Goal: Task Accomplishment & Management: Complete application form

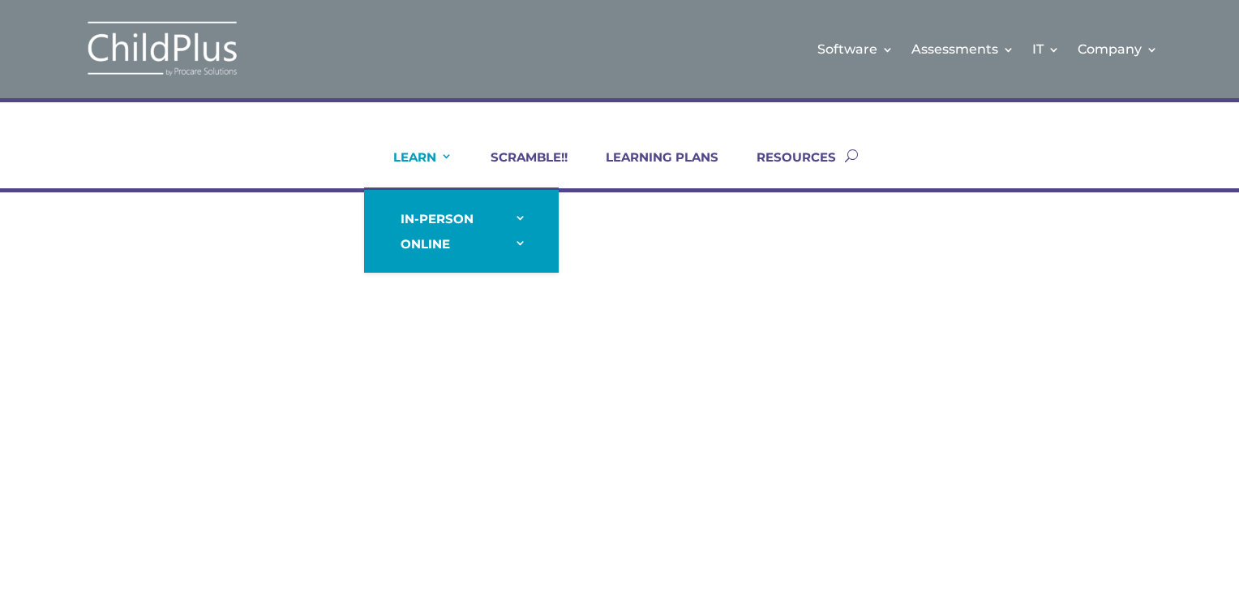
click at [449, 164] on link "LEARN" at bounding box center [412, 168] width 79 height 39
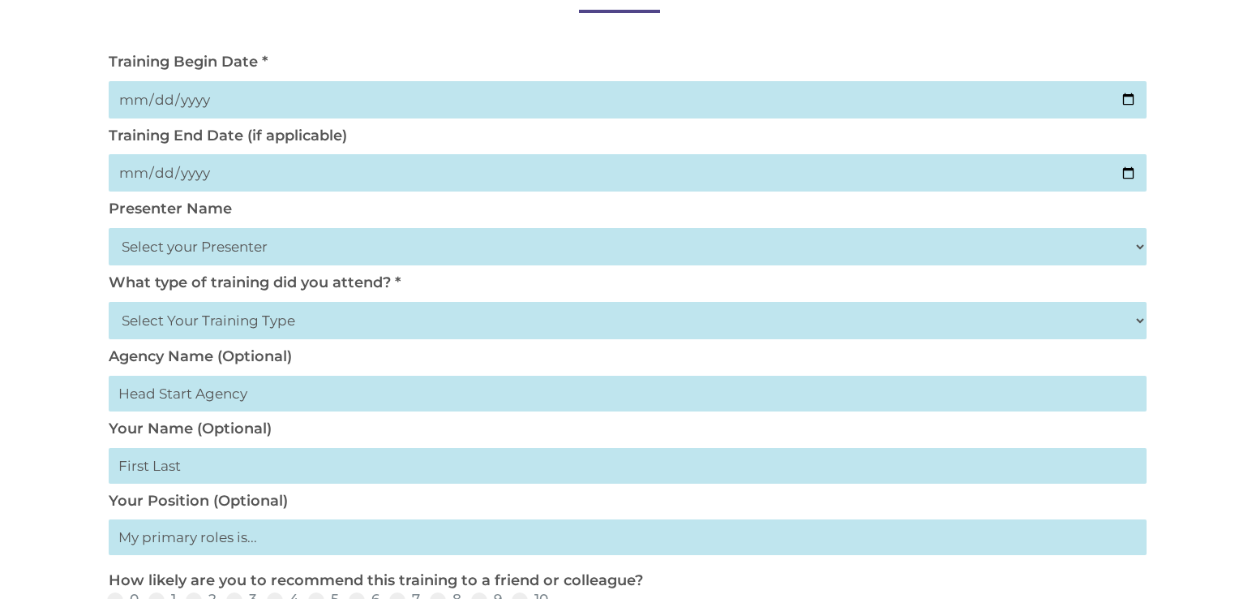
scroll to position [262, 0]
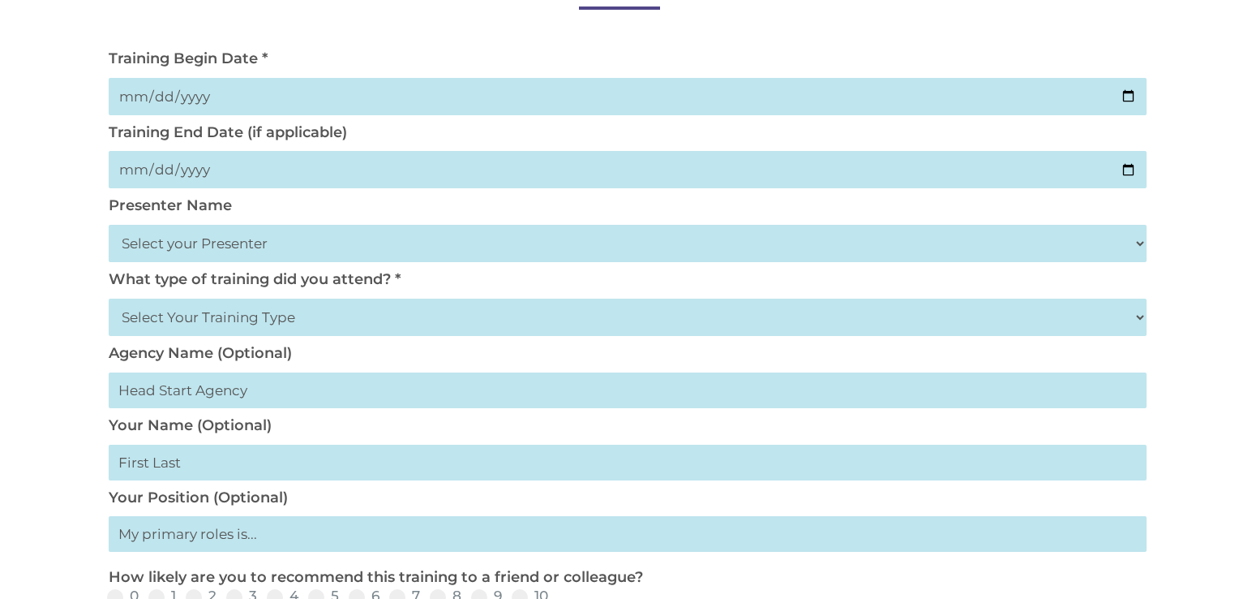
click at [270, 82] on input "date" at bounding box center [628, 96] width 1038 height 37
type input "[DATE]"
click at [116, 164] on input "date" at bounding box center [628, 169] width 1038 height 37
click at [121, 172] on input "date" at bounding box center [628, 169] width 1038 height 37
click at [134, 169] on input "date" at bounding box center [628, 169] width 1038 height 37
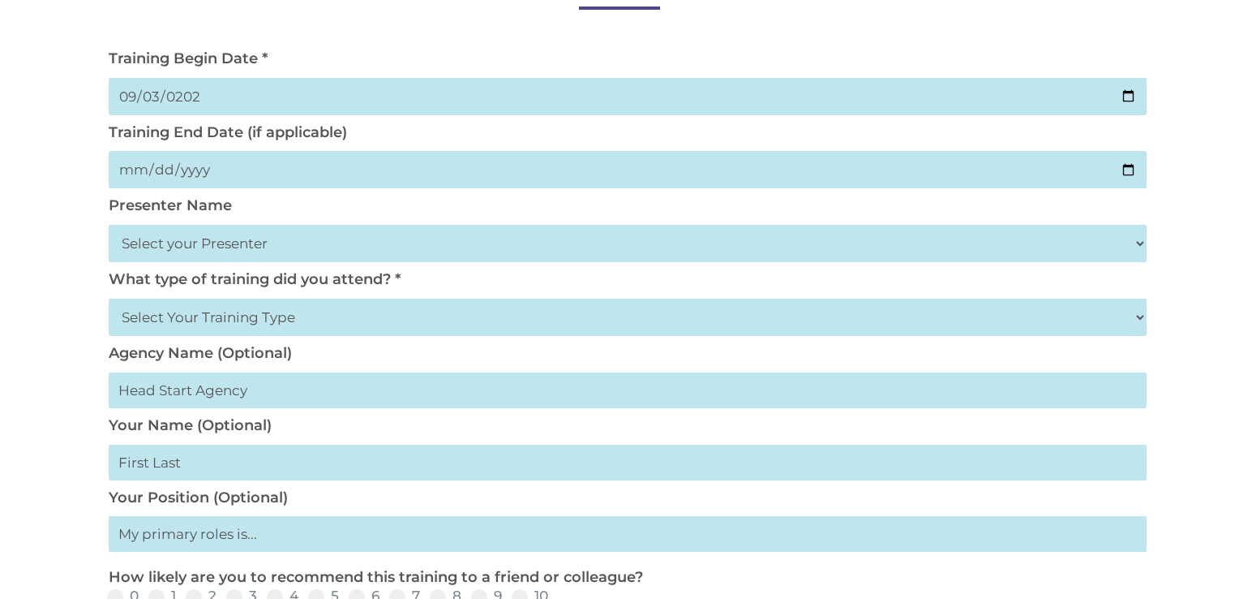
click at [133, 174] on input "date" at bounding box center [628, 169] width 1038 height 37
drag, startPoint x: 190, startPoint y: 163, endPoint x: 182, endPoint y: 185, distance: 23.1
click at [188, 163] on input "date" at bounding box center [628, 169] width 1038 height 37
drag, startPoint x: 222, startPoint y: 209, endPoint x: 232, endPoint y: 213, distance: 10.3
click at [232, 213] on div "Presenter Name Select your Presenter [PERSON_NAME] [PERSON_NAME] [PERSON_NAME] …" at bounding box center [620, 233] width 1038 height 74
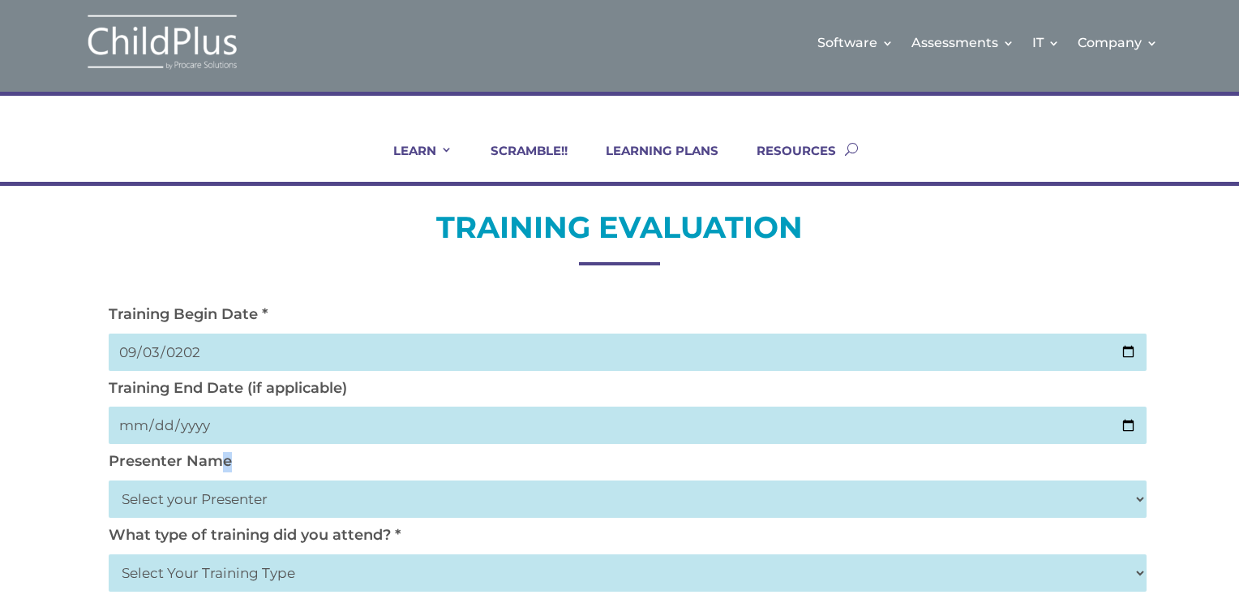
scroll to position [0, 0]
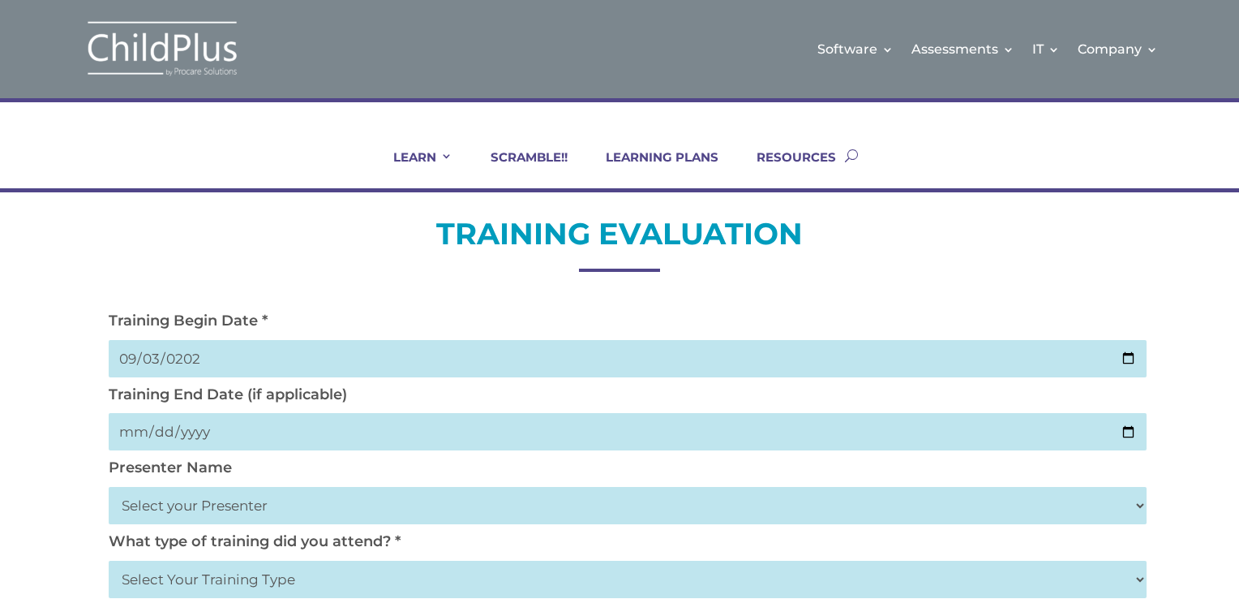
click at [201, 427] on input "date" at bounding box center [628, 431] width 1038 height 37
type input "[DATE]"
click at [384, 474] on div "Presenter Name Select your Presenter [PERSON_NAME] [PERSON_NAME] [PERSON_NAME] …" at bounding box center [620, 495] width 1038 height 74
click at [399, 524] on select "Select your Presenter [PERSON_NAME] [PERSON_NAME] [PERSON_NAME] [PERSON_NAME] […" at bounding box center [628, 505] width 1038 height 37
select select "[PERSON_NAME]"
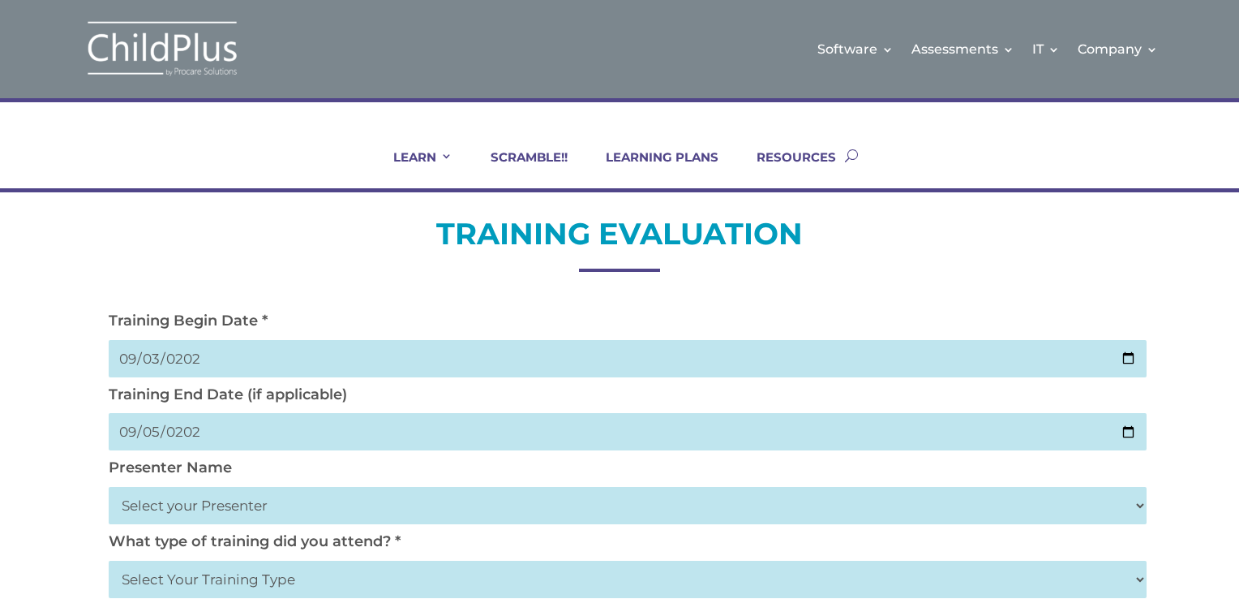
click at [109, 487] on select "Select your Presenter [PERSON_NAME] [PERSON_NAME] [PERSON_NAME] [PERSON_NAME] […" at bounding box center [628, 505] width 1038 height 37
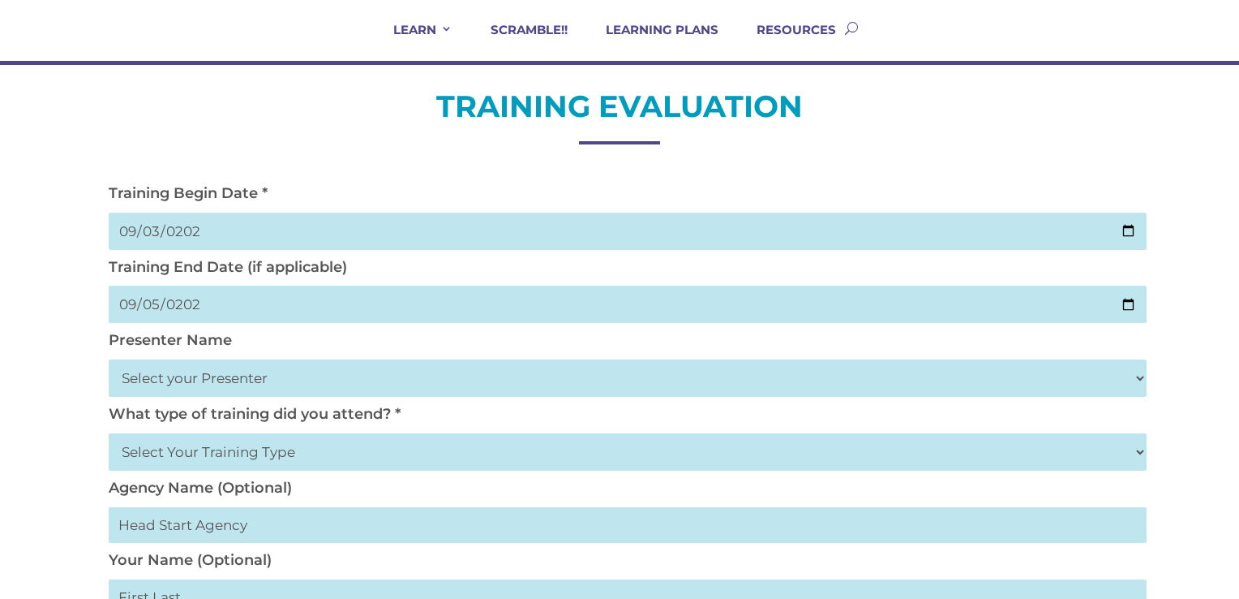
scroll to position [131, 0]
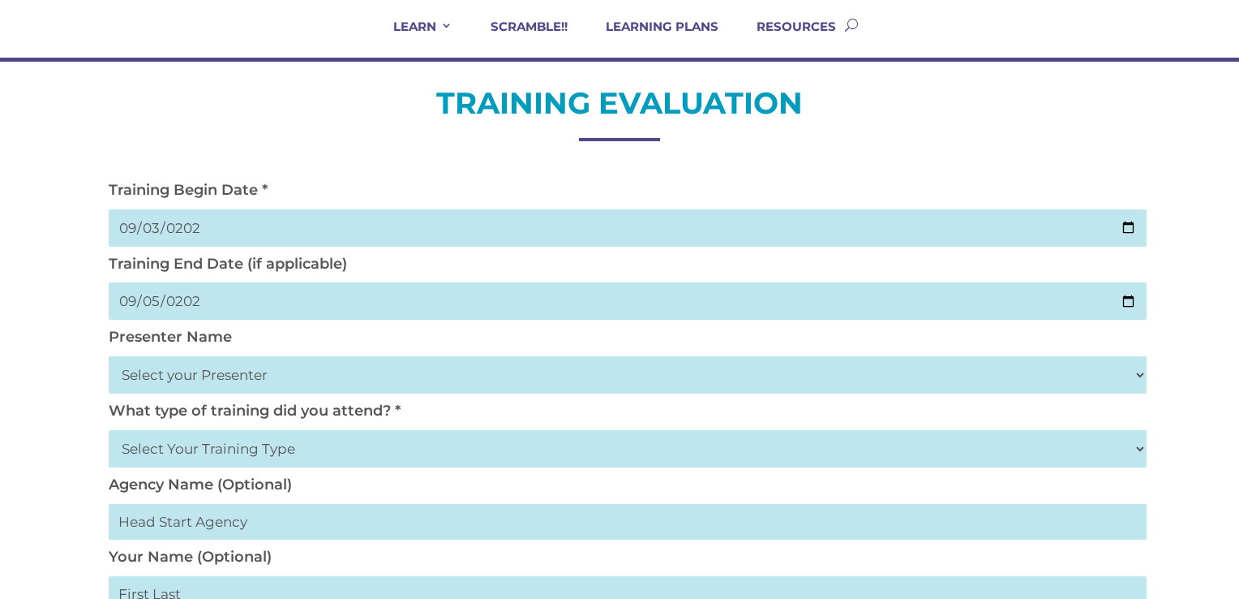
click at [237, 466] on select "Select Your Training Type On-site (at your agency) Virtual Visit Live Group Web…" at bounding box center [628, 448] width 1038 height 37
select select "On-site (at your agency)"
click at [109, 430] on select "Select Your Training Type On-site (at your agency) Virtual Visit Live Group Web…" at bounding box center [628, 448] width 1038 height 37
click at [227, 521] on input "text" at bounding box center [628, 522] width 1038 height 36
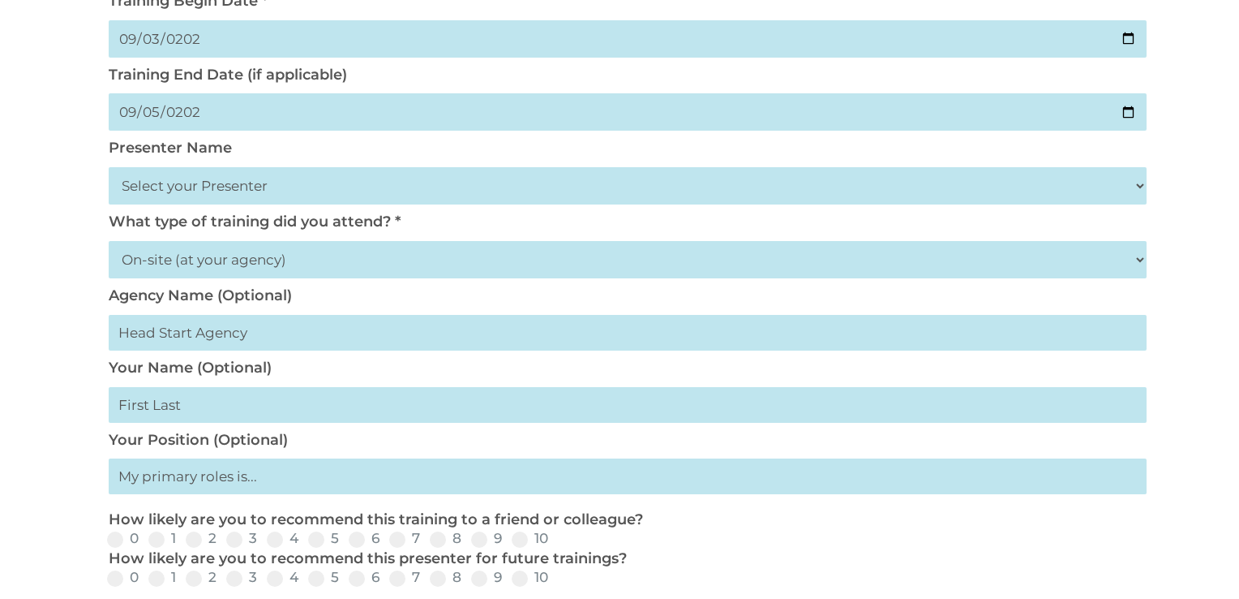
scroll to position [326, 0]
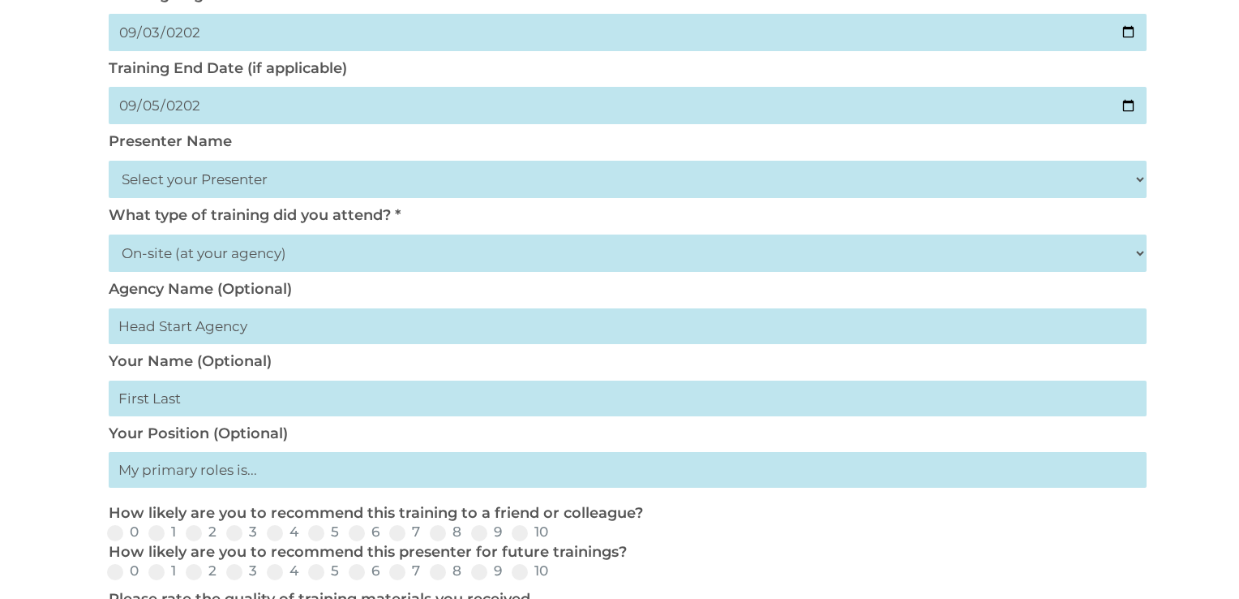
click at [200, 401] on input "text" at bounding box center [628, 398] width 1038 height 36
click at [217, 404] on input "text" at bounding box center [628, 398] width 1038 height 36
type input "A"
type input "[PERSON_NAME]"
click at [244, 469] on input "text" at bounding box center [628, 470] width 1038 height 36
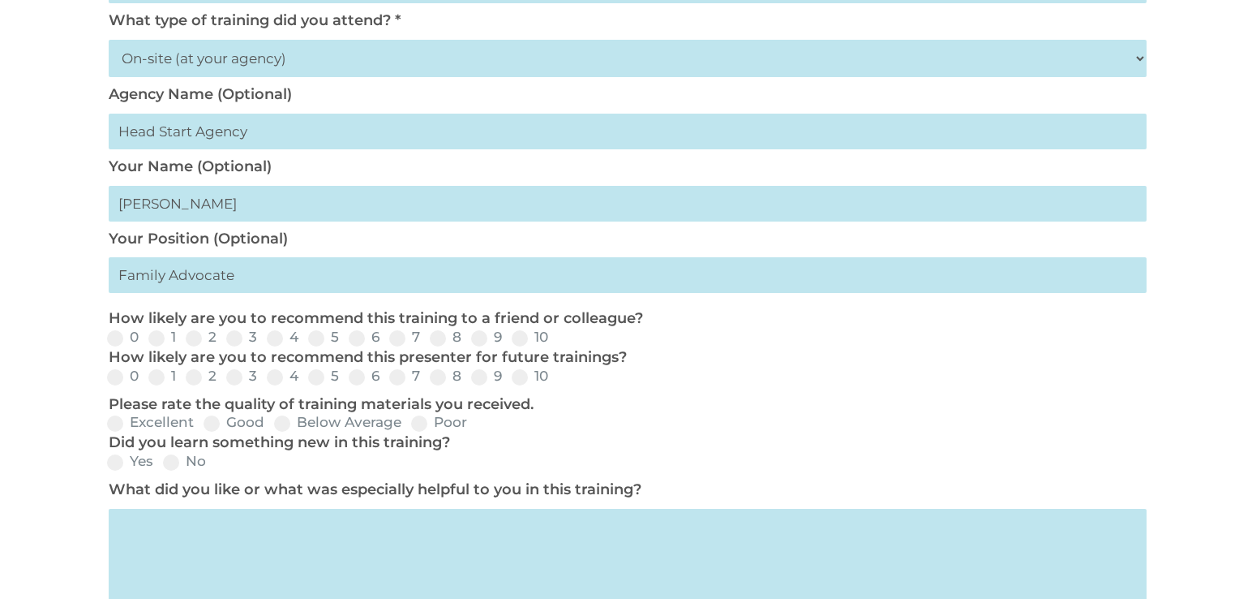
scroll to position [522, 0]
type input "Family Advocate"
drag, startPoint x: 525, startPoint y: 329, endPoint x: 526, endPoint y: 346, distance: 16.3
click at [526, 332] on label "10" at bounding box center [530, 335] width 36 height 14
click at [556, 337] on input "10" at bounding box center [561, 342] width 11 height 11
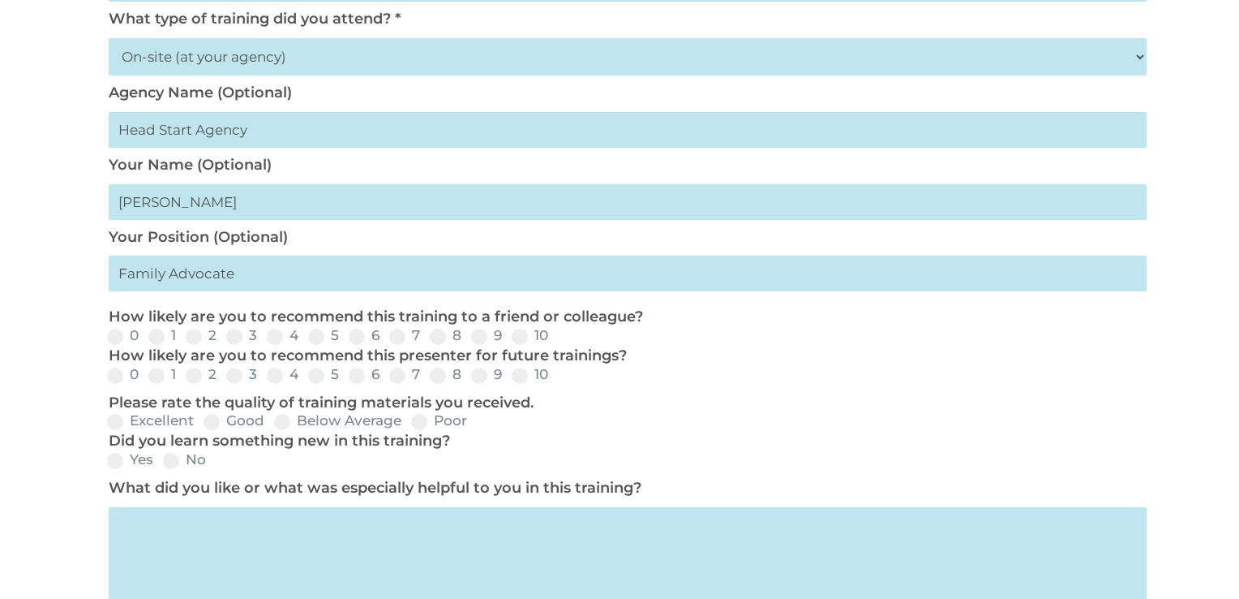
radio input "true"
click at [528, 373] on label "10" at bounding box center [530, 374] width 36 height 14
click at [556, 376] on input "10" at bounding box center [561, 381] width 11 height 11
radio input "true"
click at [182, 413] on p "Please rate the quality of training materials you received." at bounding box center [624, 402] width 1030 height 19
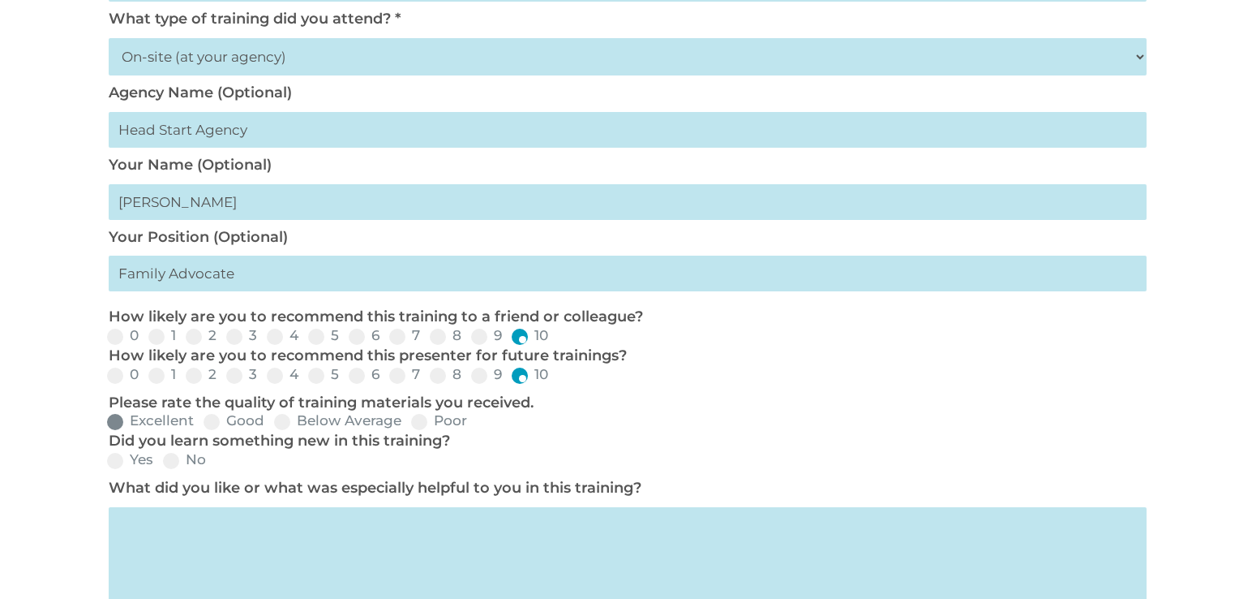
click at [178, 420] on label "Excellent" at bounding box center [150, 421] width 87 height 14
click at [202, 422] on input "Excellent" at bounding box center [207, 427] width 11 height 11
radio input "true"
click at [172, 463] on span at bounding box center [171, 461] width 16 height 16
click at [214, 463] on input "No" at bounding box center [219, 466] width 11 height 11
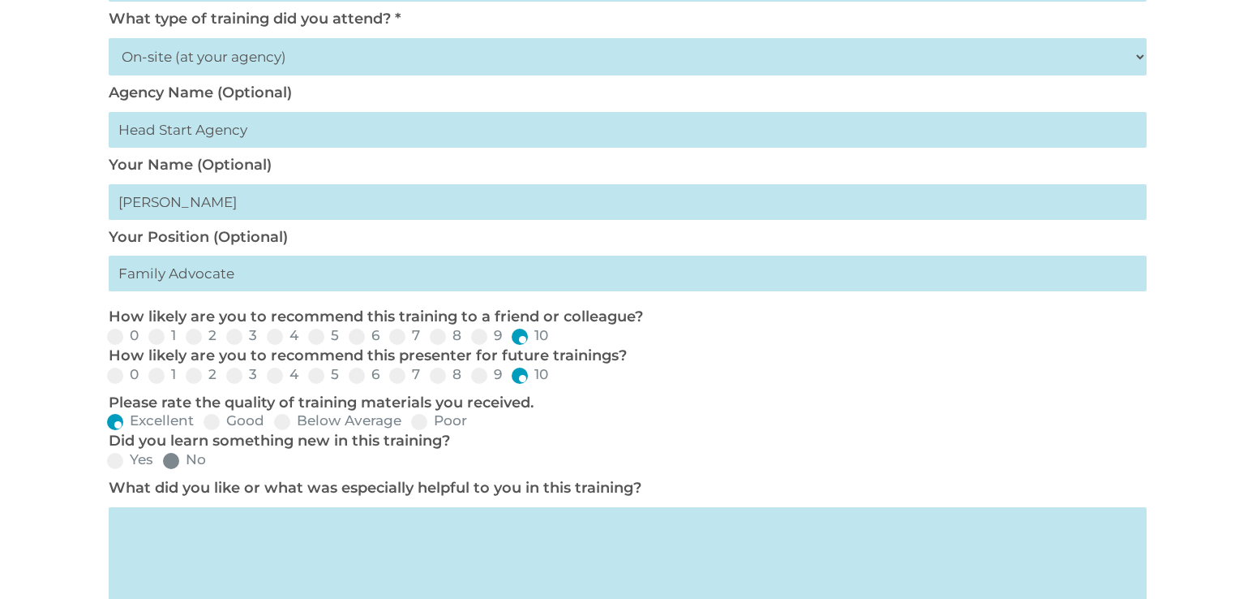
radio input "true"
click at [127, 466] on label "Yes" at bounding box center [130, 460] width 46 height 14
click at [161, 466] on input "Yes" at bounding box center [166, 466] width 11 height 11
radio input "true"
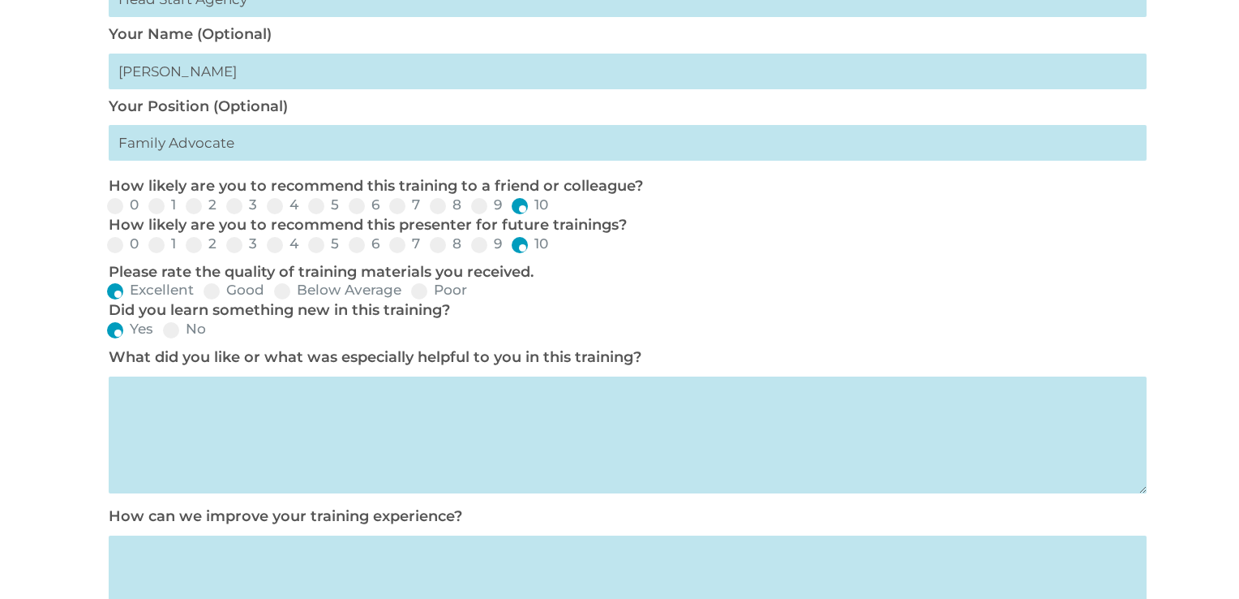
scroll to position [654, 0]
click at [436, 461] on textarea at bounding box center [628, 434] width 1038 height 117
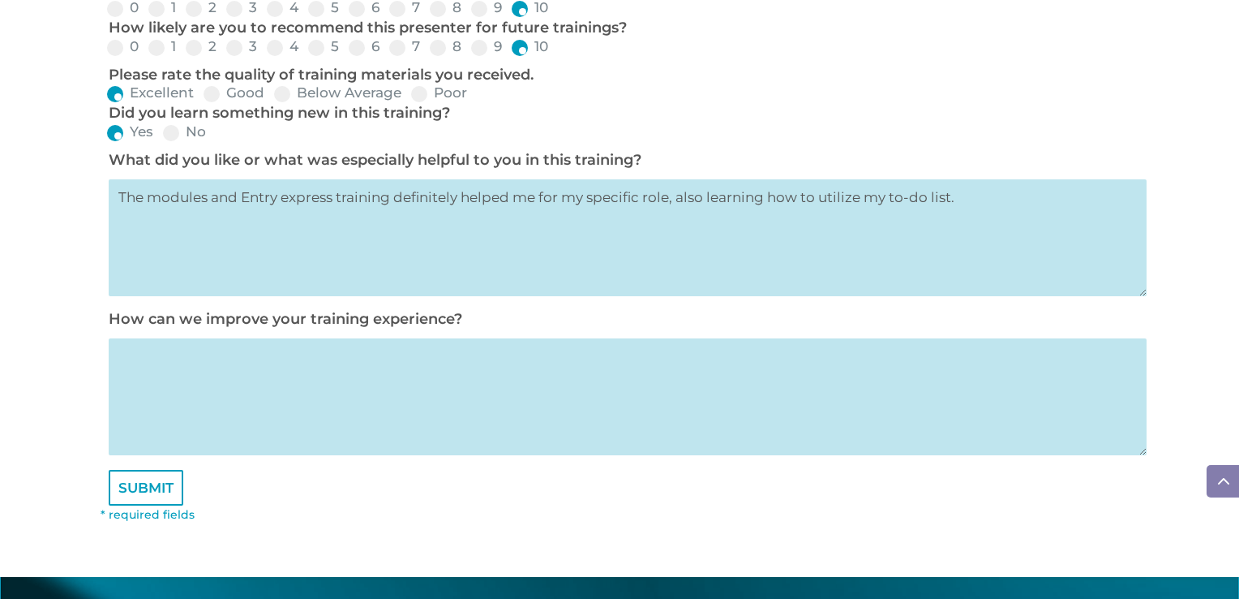
scroll to position [851, 0]
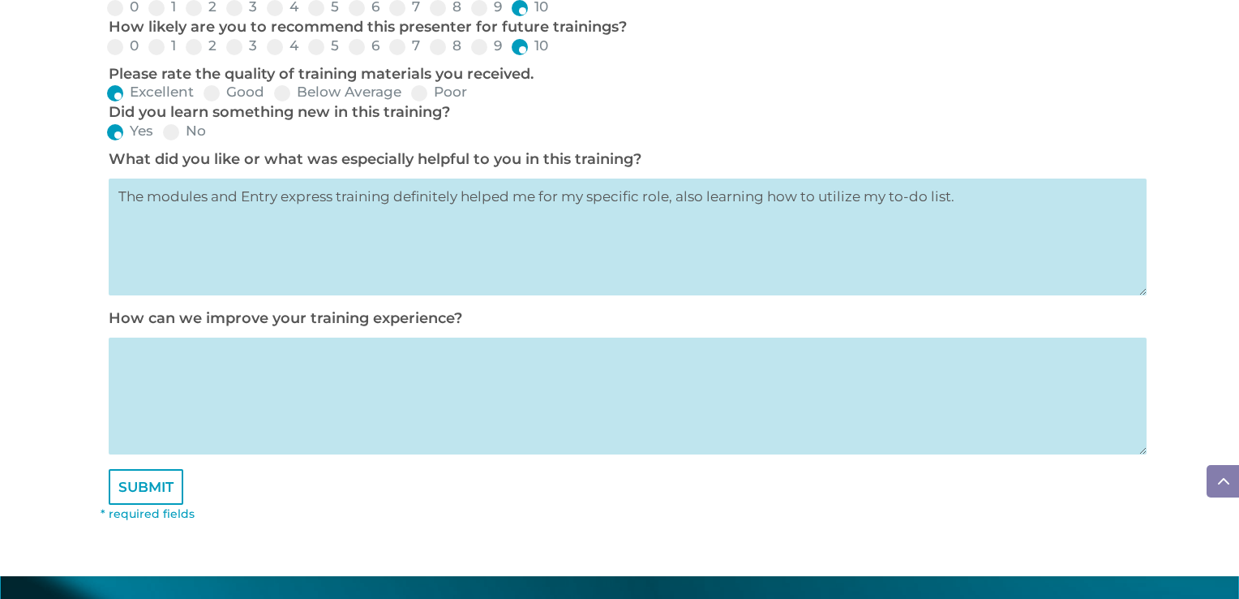
type textarea "The modules and Entry express training definitely helped me for my specific rol…"
click at [371, 400] on textarea at bounding box center [628, 395] width 1038 height 117
type textarea "I"
type textarea "m"
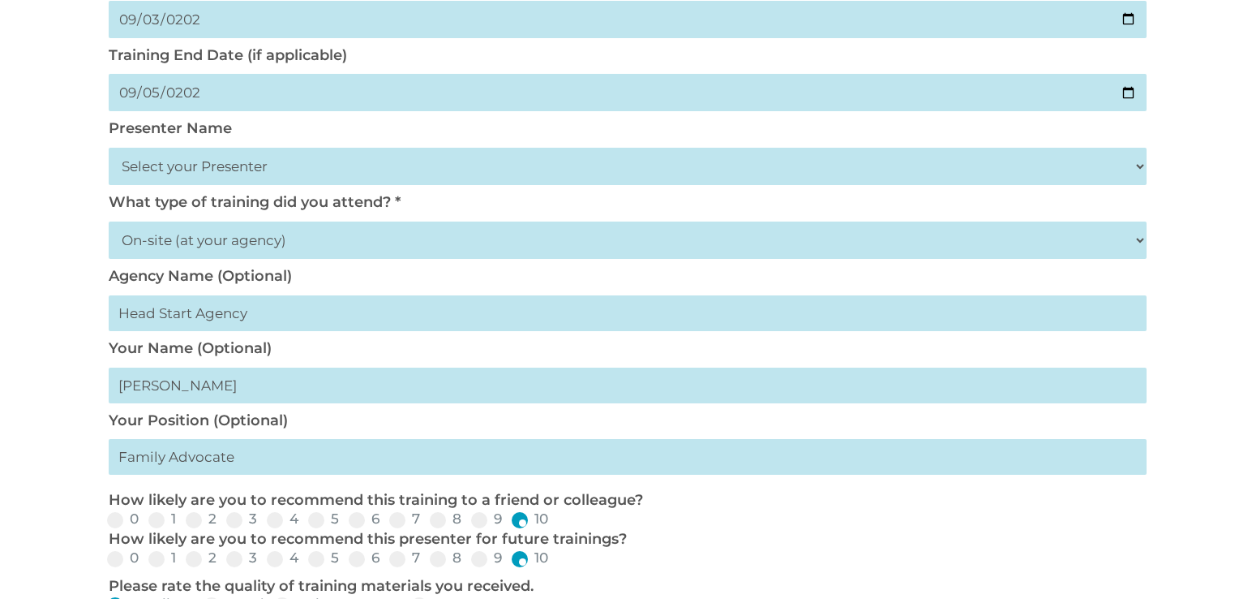
scroll to position [341, 0]
type textarea "n/a"
click at [259, 171] on select "Select your Presenter [PERSON_NAME] [PERSON_NAME] [PERSON_NAME] [PERSON_NAME] […" at bounding box center [628, 164] width 1038 height 37
click at [109, 146] on select "Select your Presenter [PERSON_NAME] [PERSON_NAME] [PERSON_NAME] [PERSON_NAME] […" at bounding box center [628, 164] width 1038 height 37
click at [73, 333] on div "TRAINING EVALUATION Training Begin Date * [DATE] Training End Date (if applicab…" at bounding box center [619, 469] width 1239 height 1234
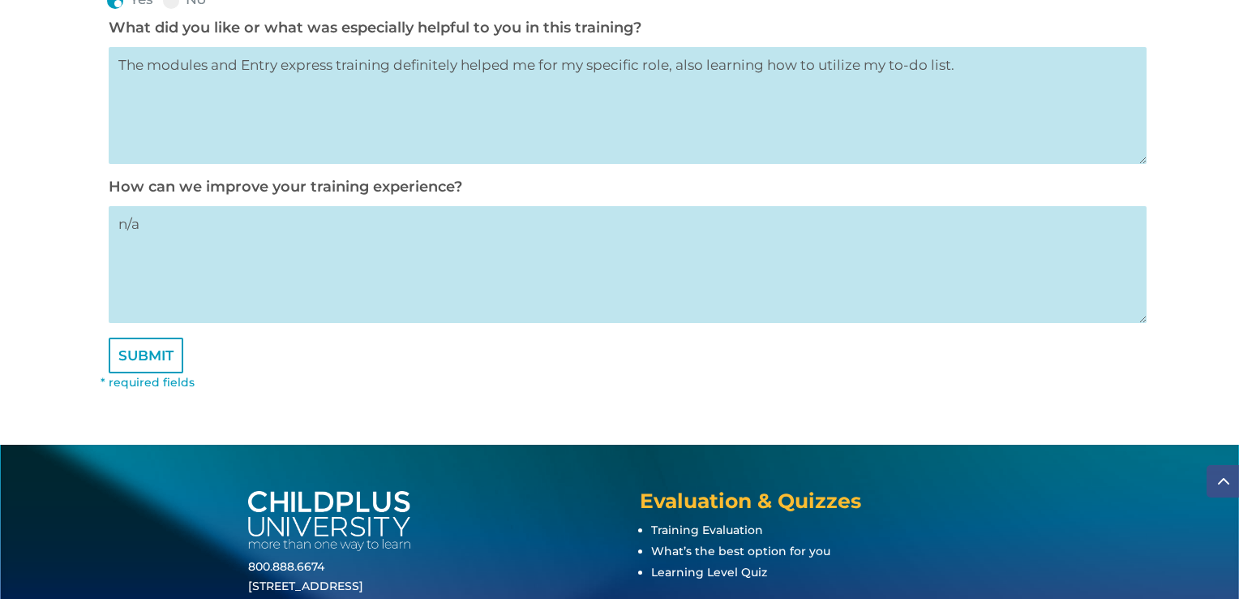
scroll to position [993, 0]
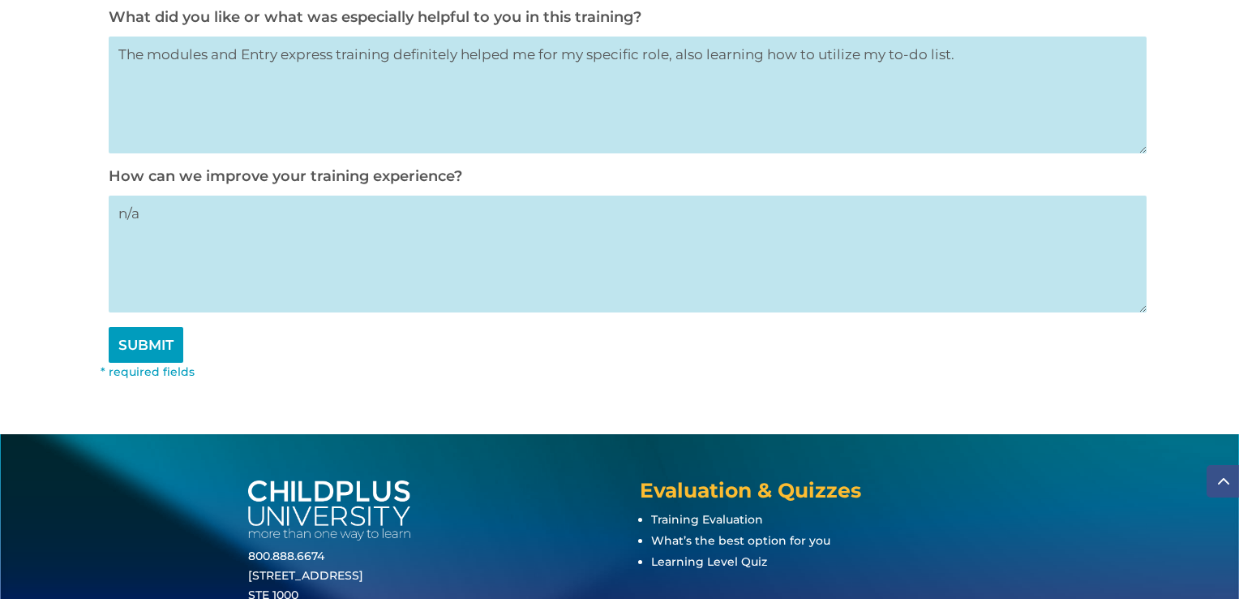
click at [133, 346] on input "SUBMIT" at bounding box center [146, 345] width 75 height 36
click at [171, 358] on input "SUBMIT" at bounding box center [146, 345] width 75 height 36
